Goal: Check status: Check status

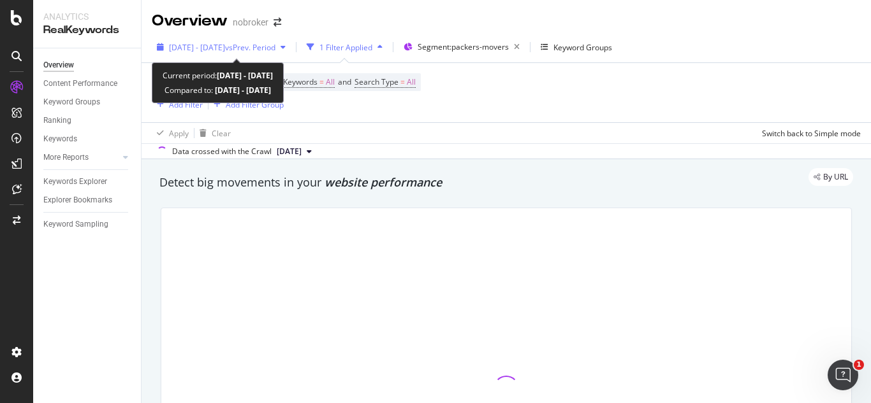
click at [225, 42] on span "[DATE] - [DATE]" at bounding box center [197, 47] width 56 height 11
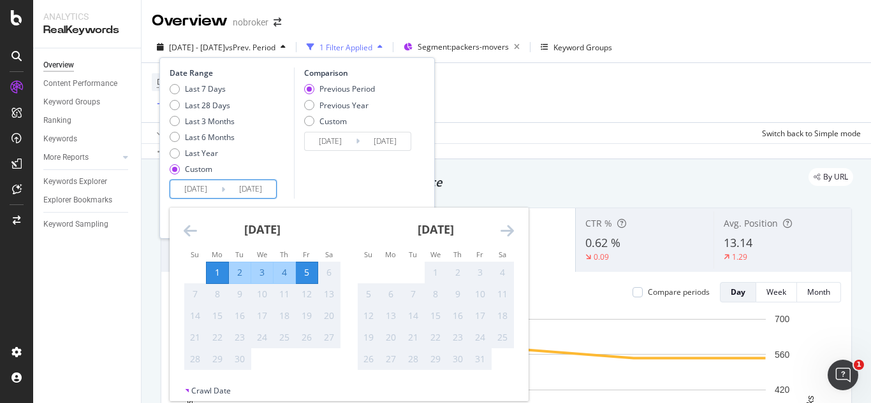
click at [243, 190] on input "2025/09/05" at bounding box center [250, 189] width 51 height 18
click at [365, 183] on div "Comparison Previous Period Previous Year Custom 2025/08/27 Navigate forward to …" at bounding box center [354, 133] width 121 height 131
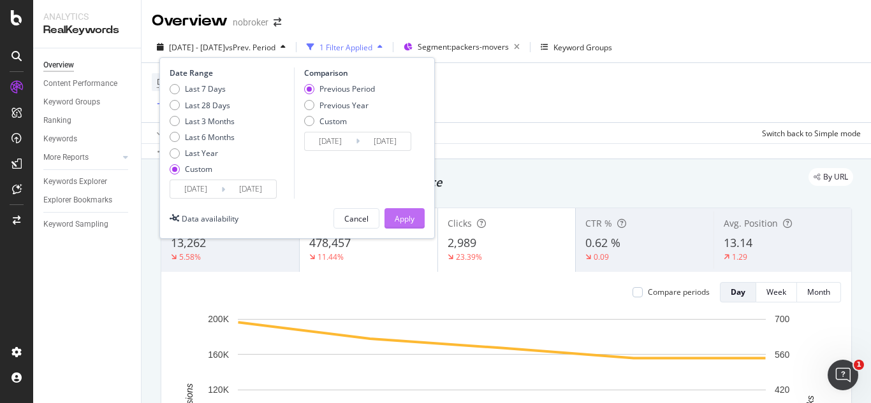
click at [412, 228] on div "Apply" at bounding box center [405, 218] width 20 height 19
